Goal: Information Seeking & Learning: Learn about a topic

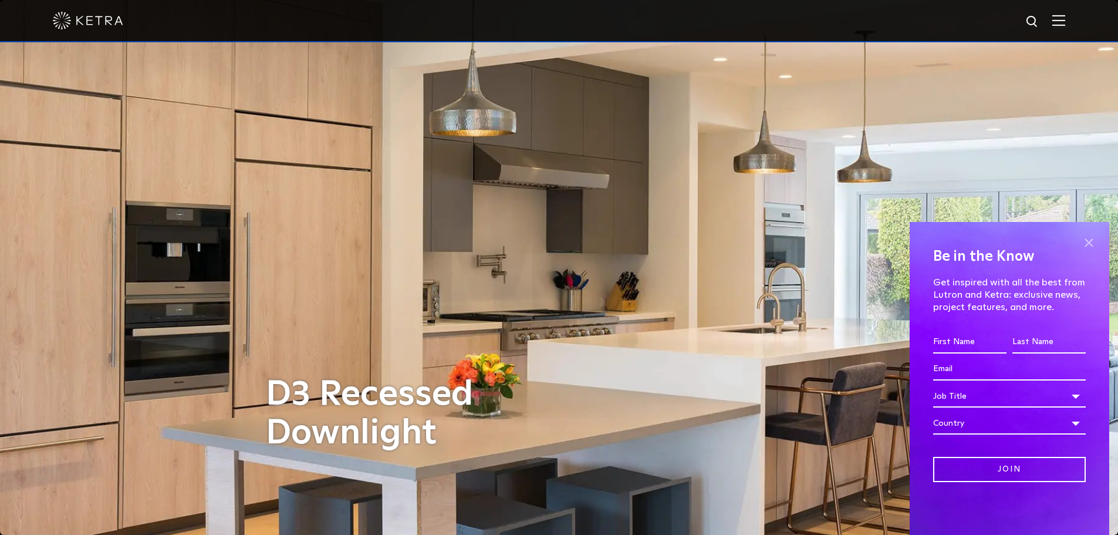
click at [1087, 241] on span at bounding box center [1089, 243] width 18 height 18
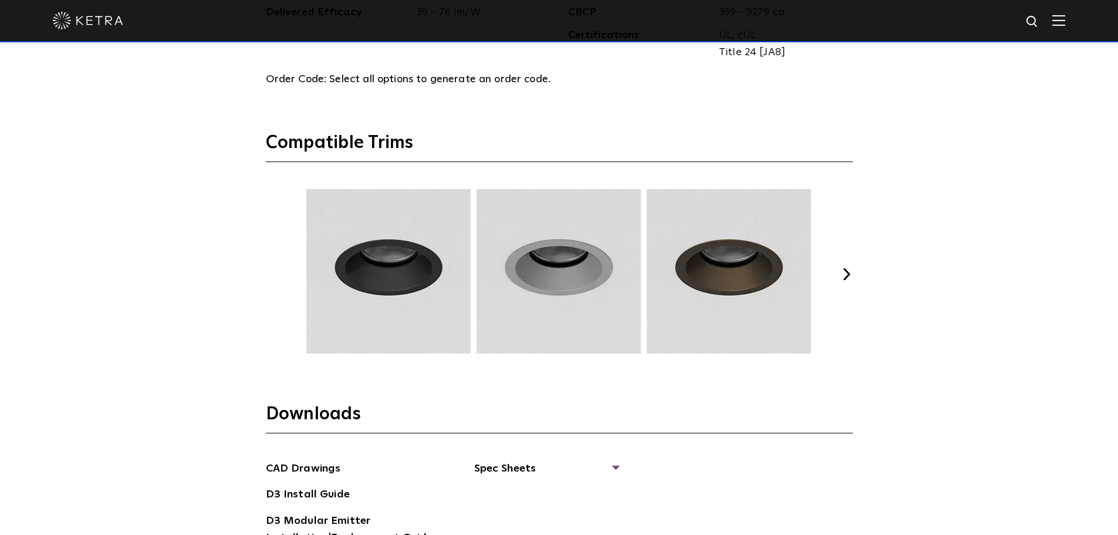
scroll to position [1585, 0]
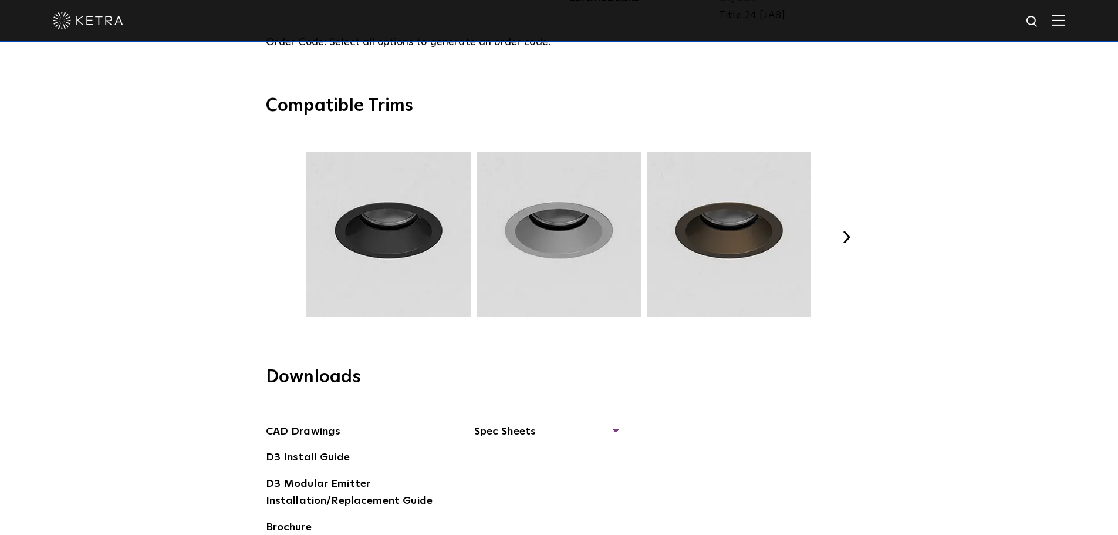
click at [850, 240] on button "Next" at bounding box center [847, 237] width 12 height 12
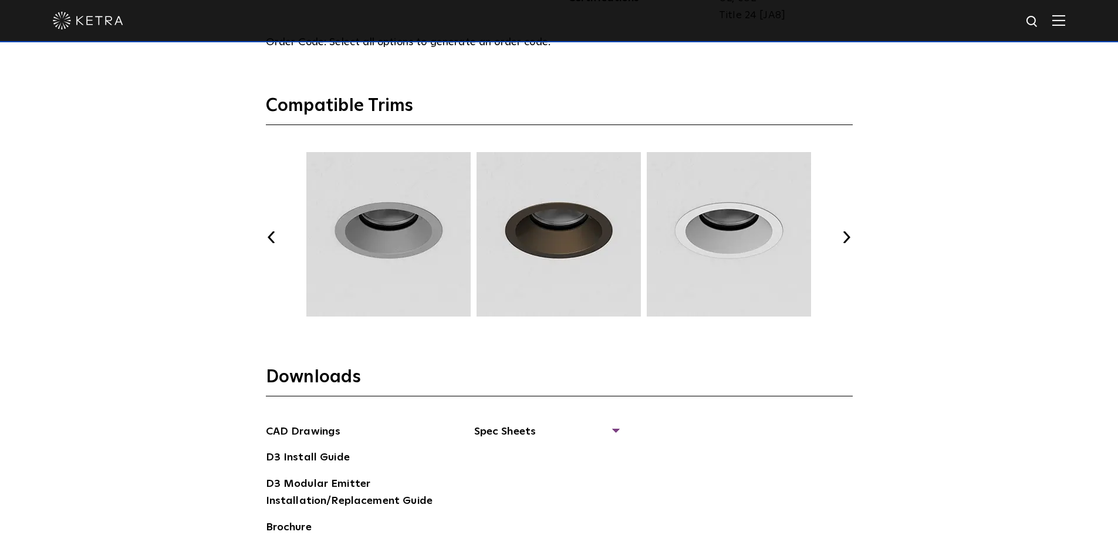
click at [850, 240] on button "Next" at bounding box center [847, 237] width 12 height 12
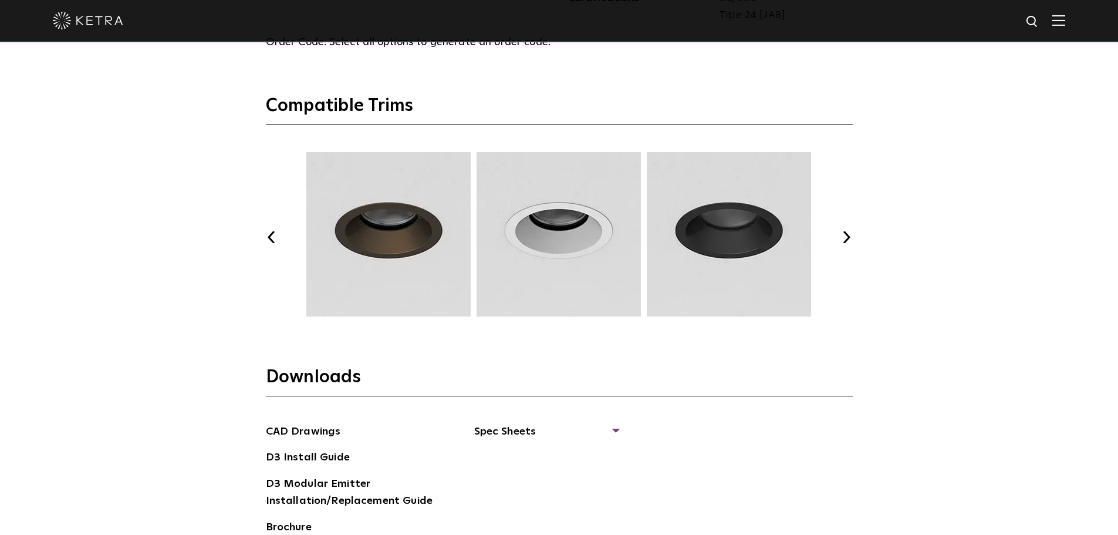
click at [850, 240] on button "Next" at bounding box center [847, 237] width 12 height 12
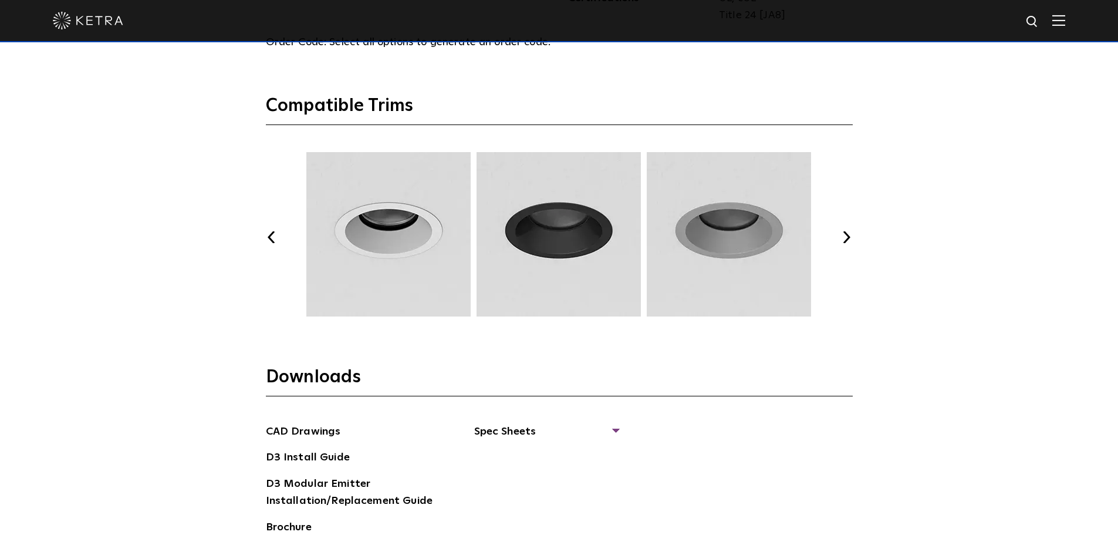
click at [850, 240] on button "Next" at bounding box center [847, 237] width 12 height 12
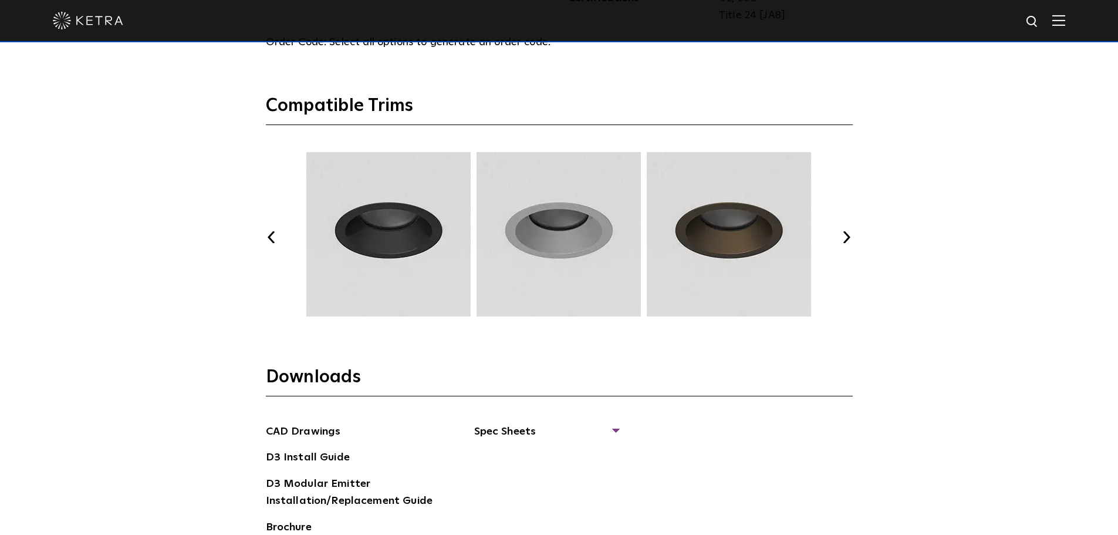
click at [850, 240] on button "Next" at bounding box center [847, 237] width 12 height 12
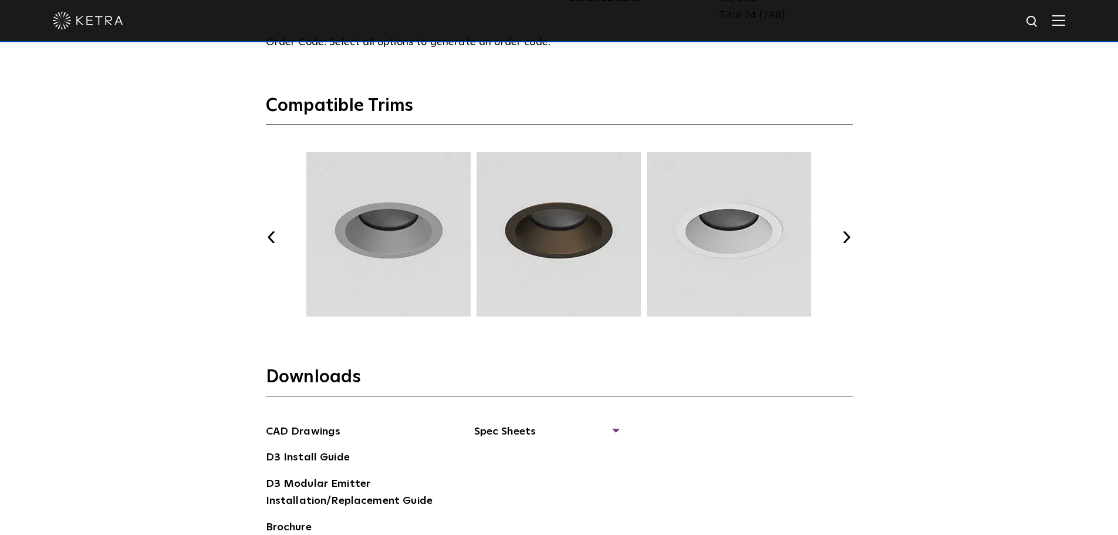
click at [848, 237] on button "Next" at bounding box center [847, 237] width 12 height 12
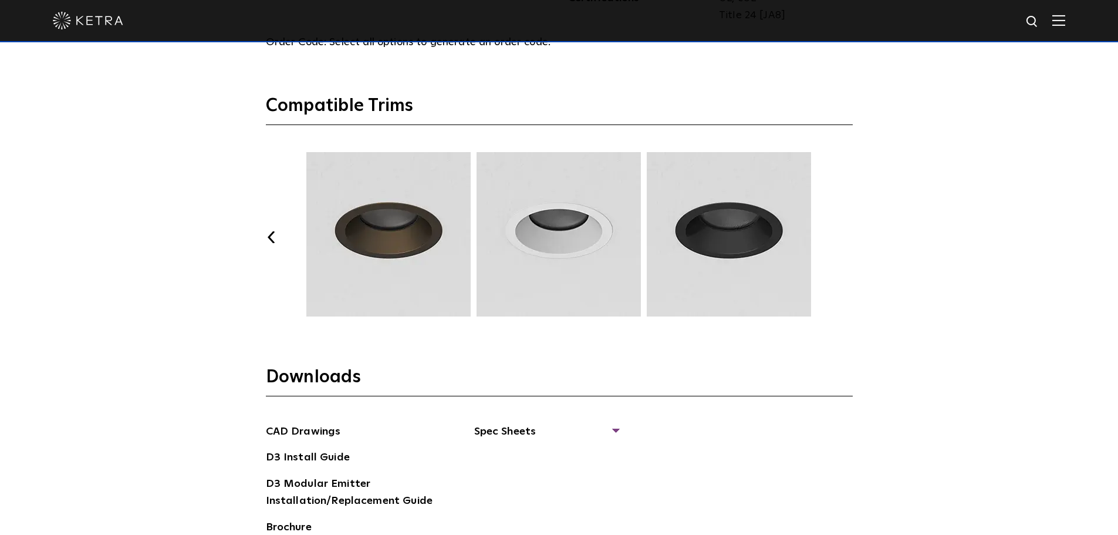
click at [848, 237] on button "Next" at bounding box center [847, 237] width 12 height 12
click at [277, 239] on button "Previous" at bounding box center [272, 237] width 12 height 12
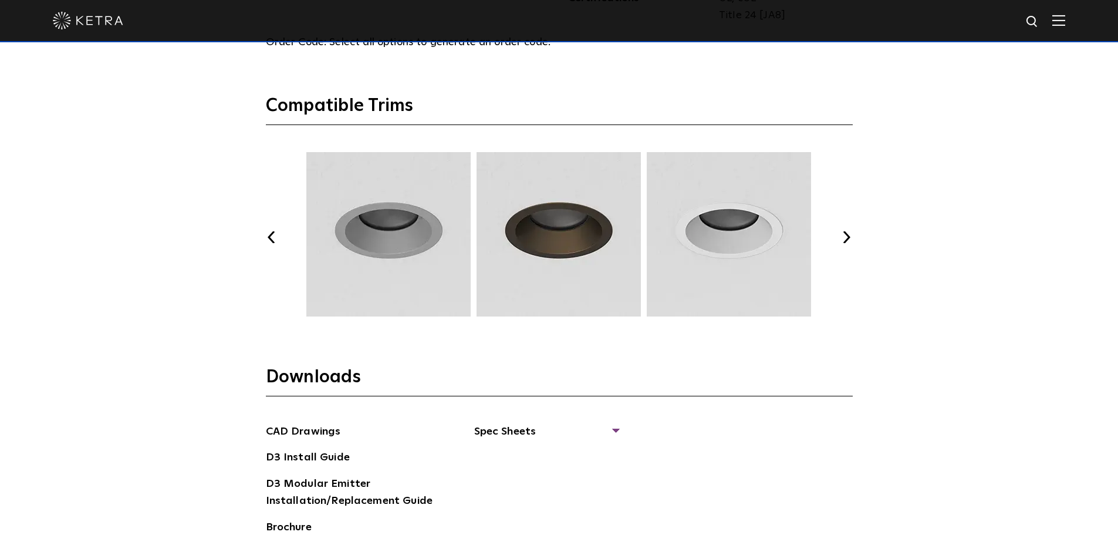
click at [277, 239] on button "Previous" at bounding box center [272, 237] width 12 height 12
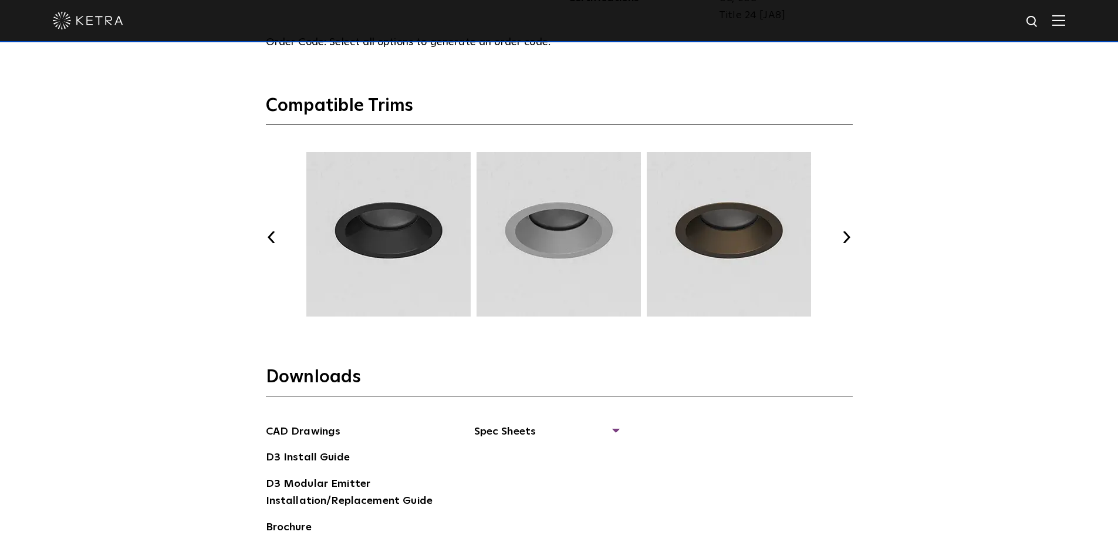
click at [277, 239] on button "Previous" at bounding box center [272, 237] width 12 height 12
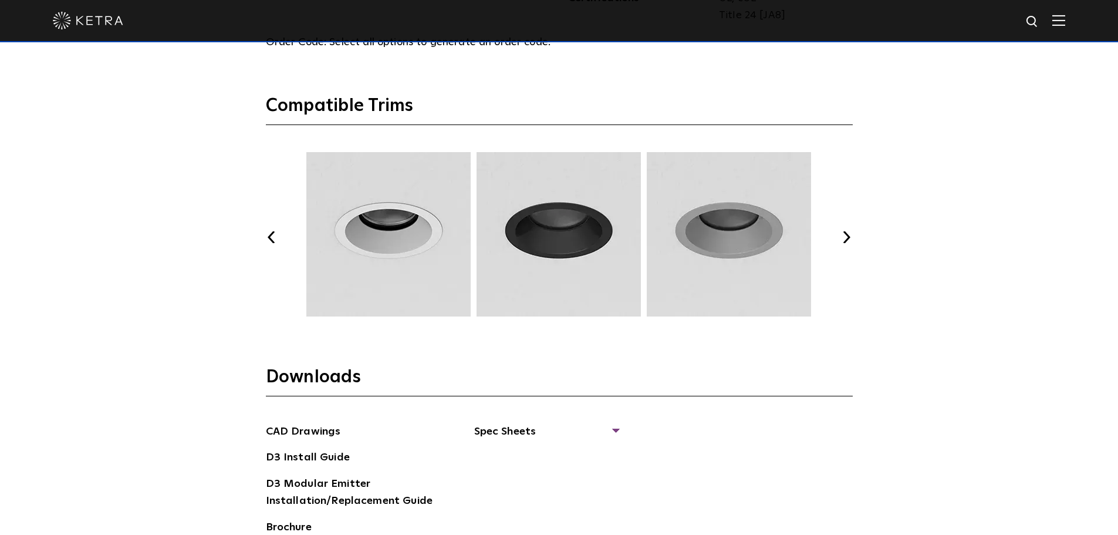
click at [277, 239] on button "Previous" at bounding box center [272, 237] width 12 height 12
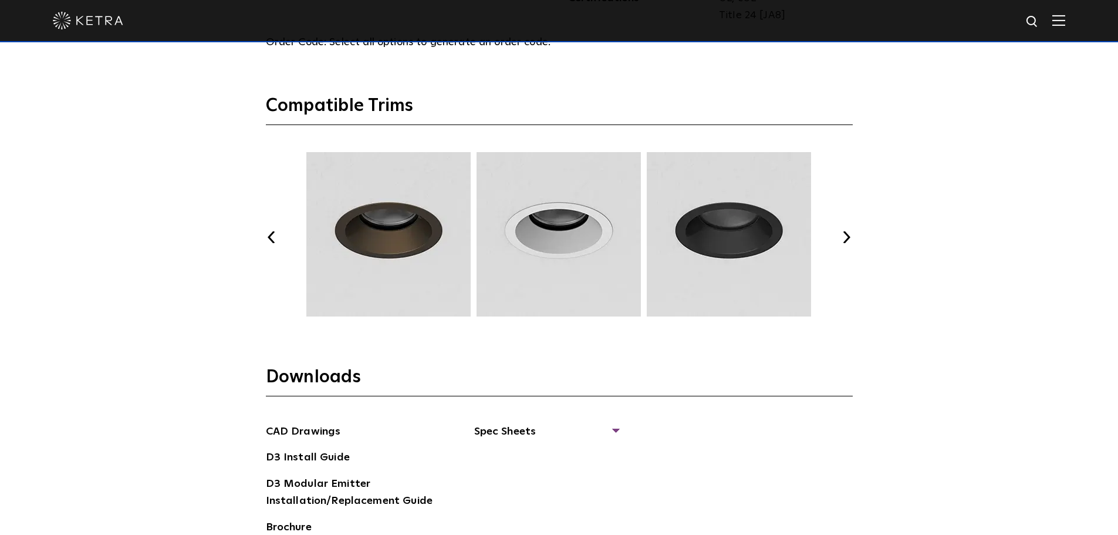
click at [277, 239] on button "Previous" at bounding box center [272, 237] width 12 height 12
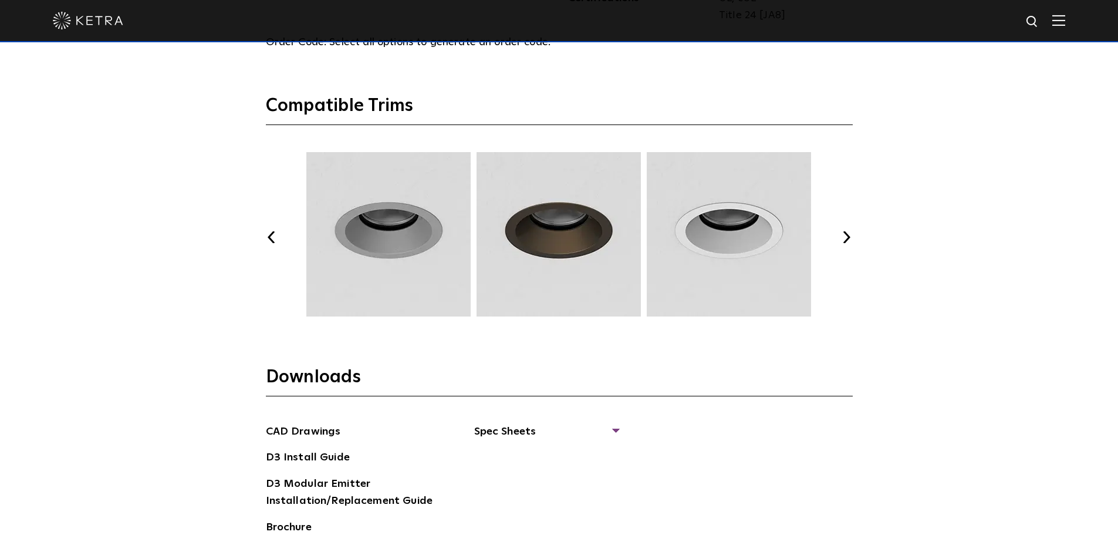
click at [277, 239] on button "Previous" at bounding box center [272, 237] width 12 height 12
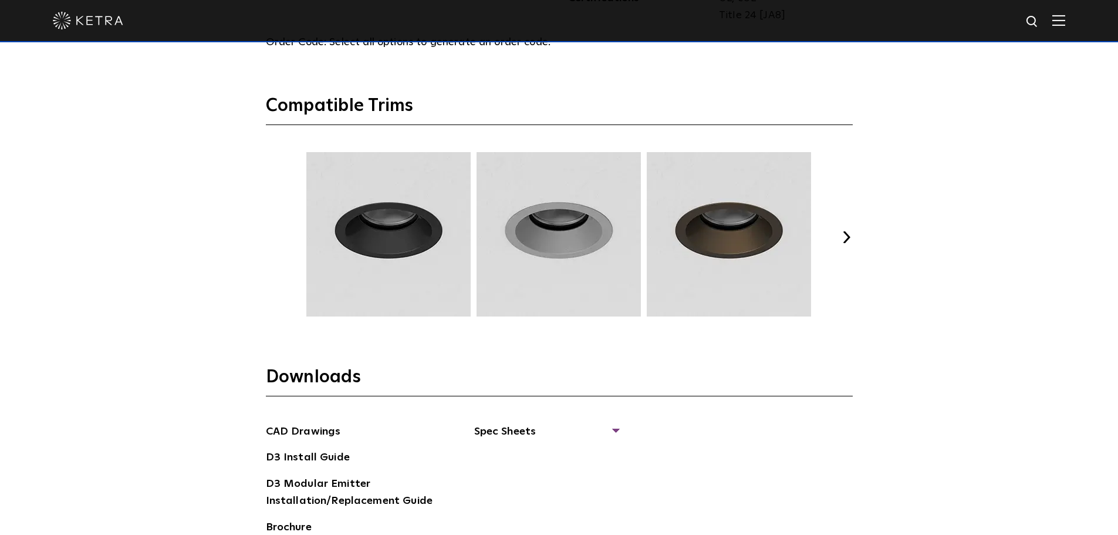
click at [277, 239] on button "Previous" at bounding box center [272, 237] width 12 height 12
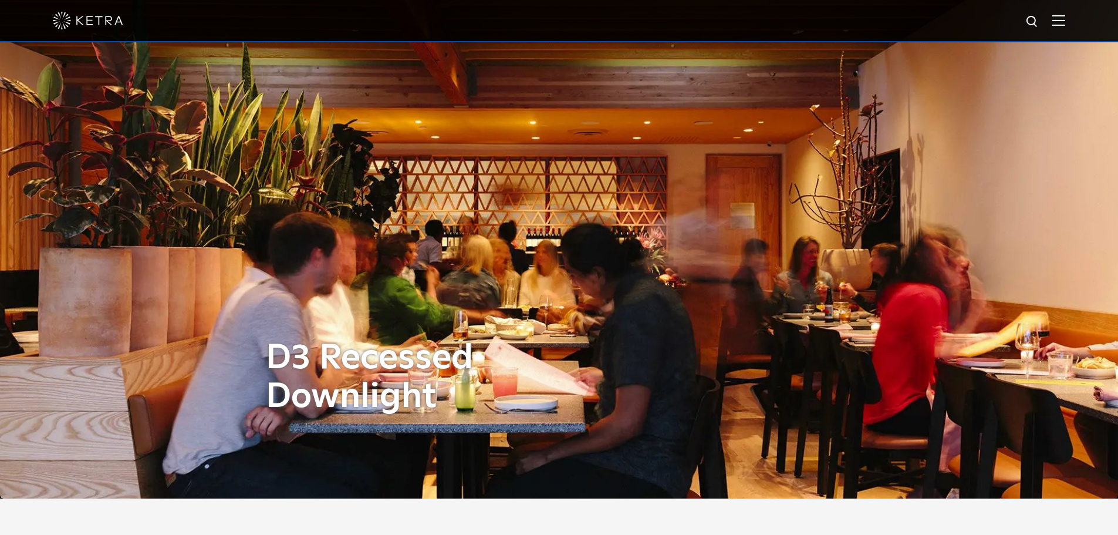
scroll to position [0, 0]
